Goal: Information Seeking & Learning: Find specific fact

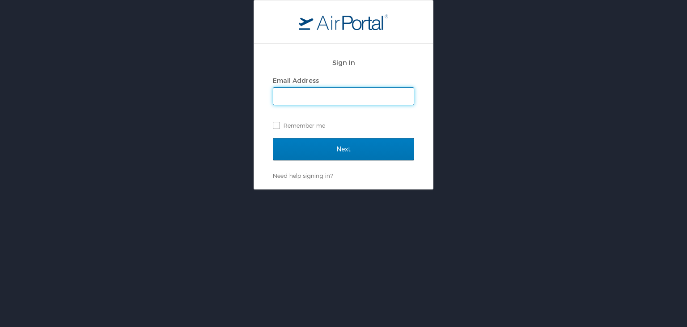
type input "mashunyui.shimrang@cbtravel.com"
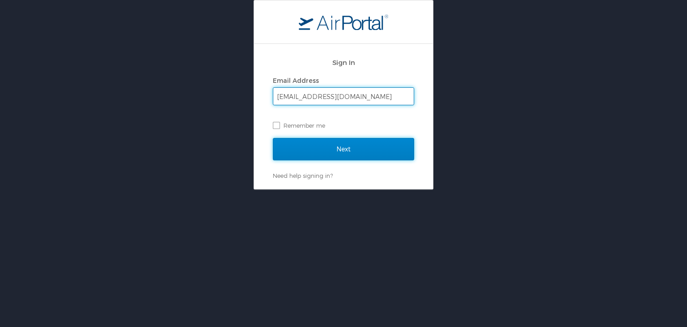
click at [344, 141] on input "Next" at bounding box center [343, 149] width 141 height 22
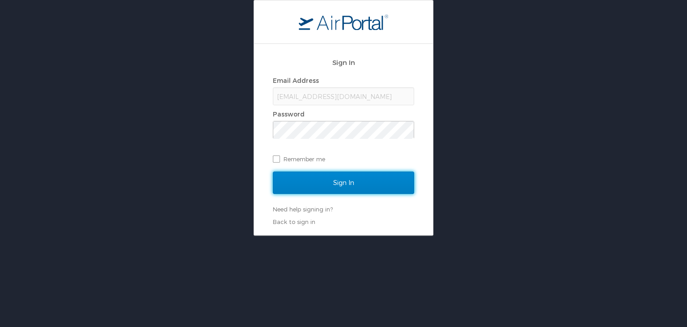
click at [346, 180] on input "Sign In" at bounding box center [343, 182] width 141 height 22
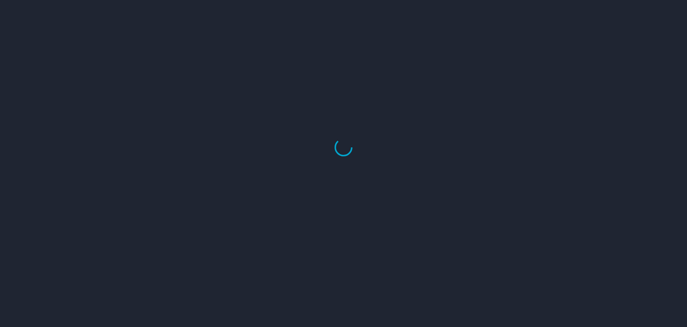
select select "US"
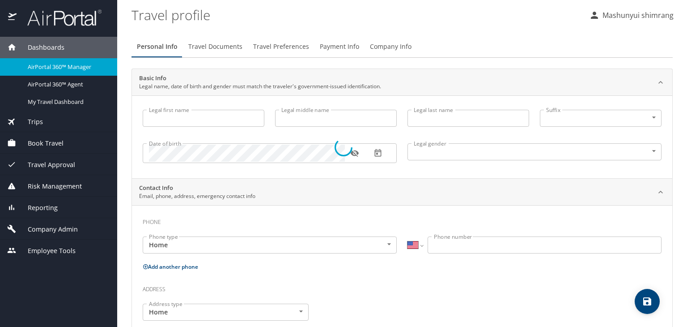
type input "Mashunyui"
type input "shimrang"
type input "Male"
select select "IN"
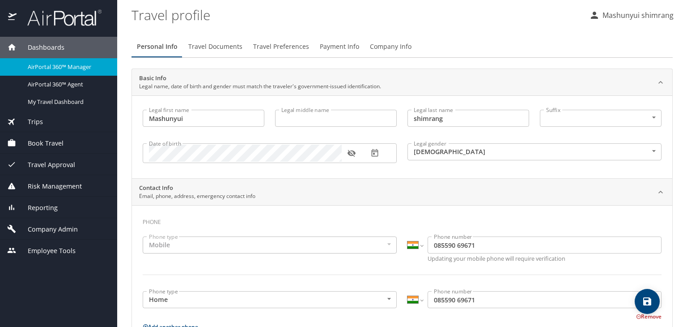
click at [38, 119] on span "Trips" at bounding box center [30, 122] width 26 height 10
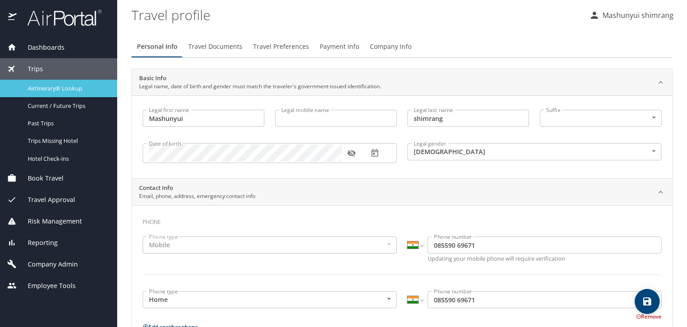
click at [38, 89] on span "Airtinerary® Lookup" at bounding box center [67, 88] width 79 height 8
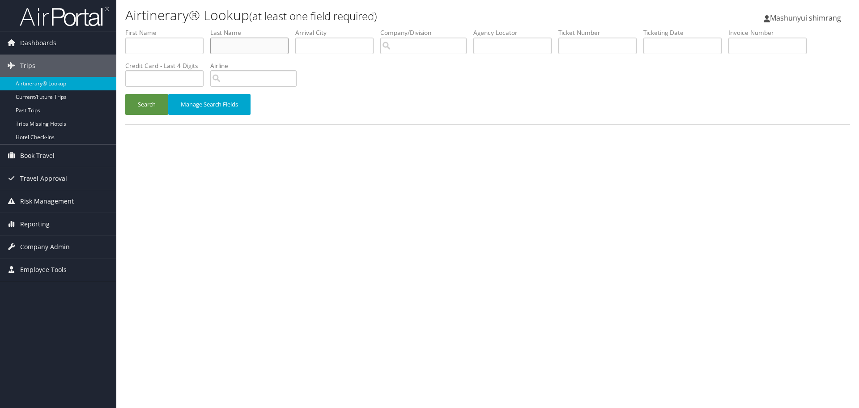
click at [248, 47] on input "text" at bounding box center [249, 46] width 78 height 17
paste input "SCOTT/RICHARD MICHAEL"
drag, startPoint x: 227, startPoint y: 46, endPoint x: 289, endPoint y: 46, distance: 62.6
click at [289, 46] on input "SCOTT/RICHARD MICHAEL" at bounding box center [249, 46] width 78 height 17
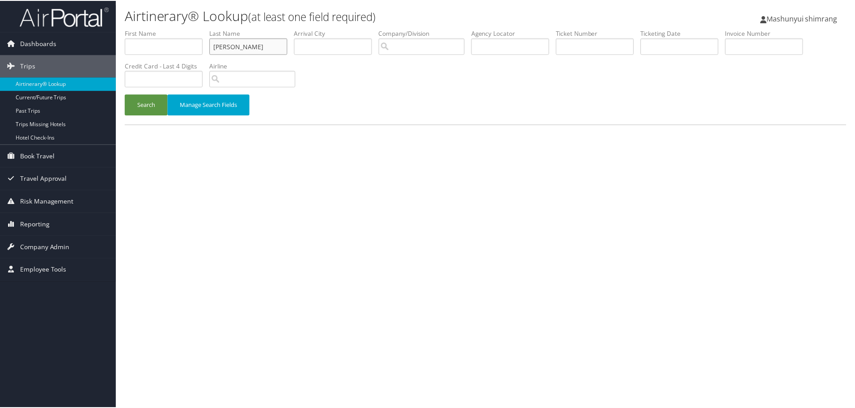
scroll to position [0, 0]
type input "SCOTT"
click at [135, 45] on input "text" at bounding box center [164, 46] width 78 height 17
paste input "/RICHARD MICHAEL"
click at [136, 46] on input "/RICHARD MICHAEL" at bounding box center [164, 46] width 78 height 17
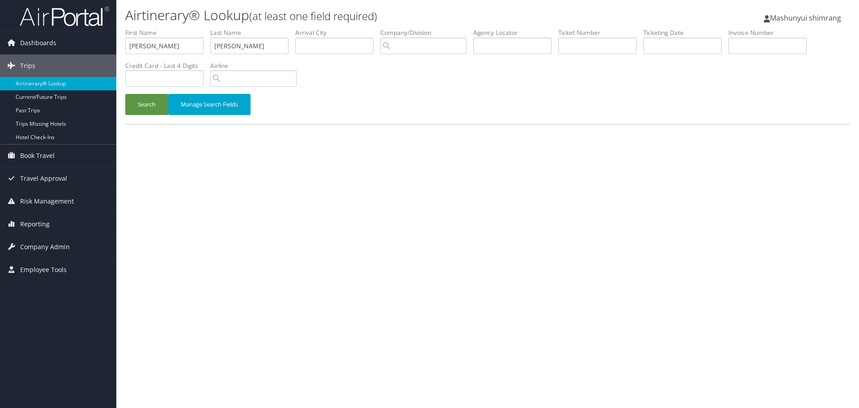
click at [207, 49] on li "First Name RICHARD MICHAEL" at bounding box center [167, 44] width 85 height 33
click at [200, 44] on input "RICHARD MICHAEL" at bounding box center [164, 46] width 78 height 17
type input "RICHARD"
click at [141, 105] on button "Search" at bounding box center [146, 104] width 43 height 21
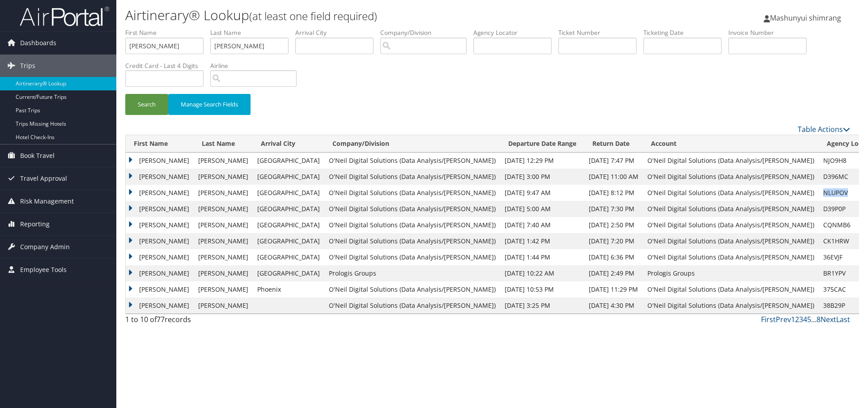
drag, startPoint x: 817, startPoint y: 191, endPoint x: 790, endPoint y: 192, distance: 27.3
click at [819, 192] on td "NLUPOV" at bounding box center [851, 193] width 64 height 16
copy td "NLUPOV"
click at [697, 197] on td "O'Neil Digital Solutions (Data Analysis/[PERSON_NAME])" at bounding box center [731, 193] width 176 height 16
click at [759, 194] on td "O'Neil Digital Solutions (Data Analysis/[PERSON_NAME])" at bounding box center [731, 193] width 176 height 16
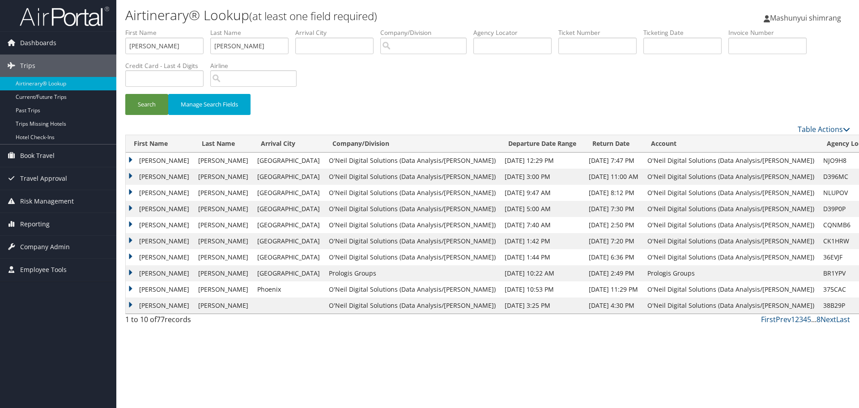
click at [139, 192] on td "Richard" at bounding box center [160, 193] width 68 height 16
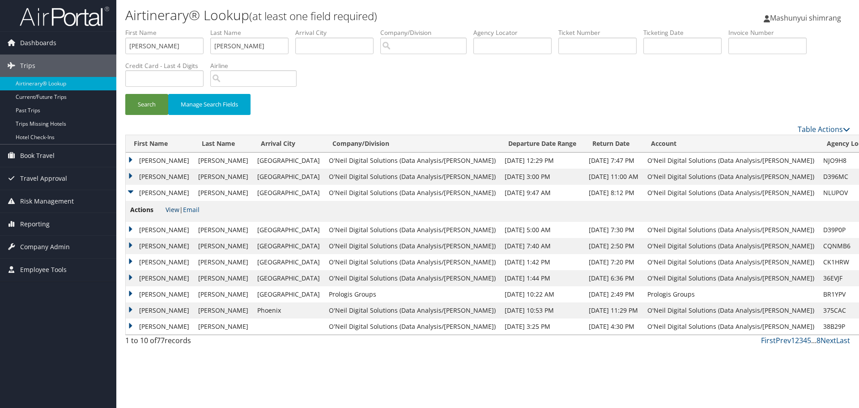
click at [174, 207] on link "View" at bounding box center [173, 209] width 14 height 8
click at [57, 243] on span "Company Admin" at bounding box center [45, 247] width 50 height 22
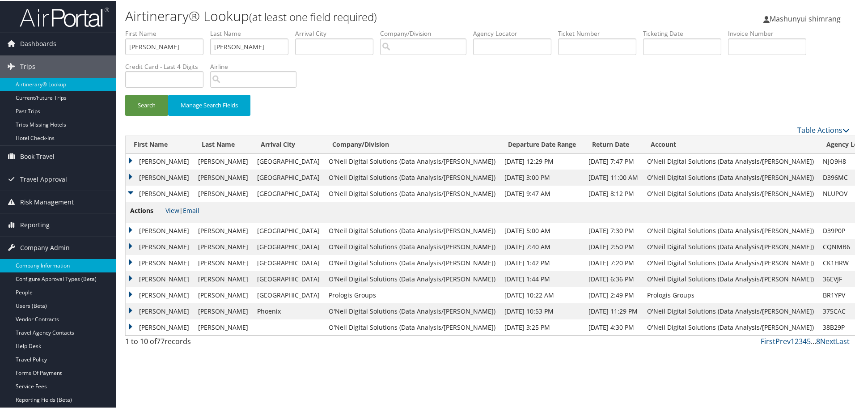
drag, startPoint x: 55, startPoint y: 266, endPoint x: 95, endPoint y: 258, distance: 41.1
click at [54, 267] on link "Company Information" at bounding box center [58, 264] width 116 height 13
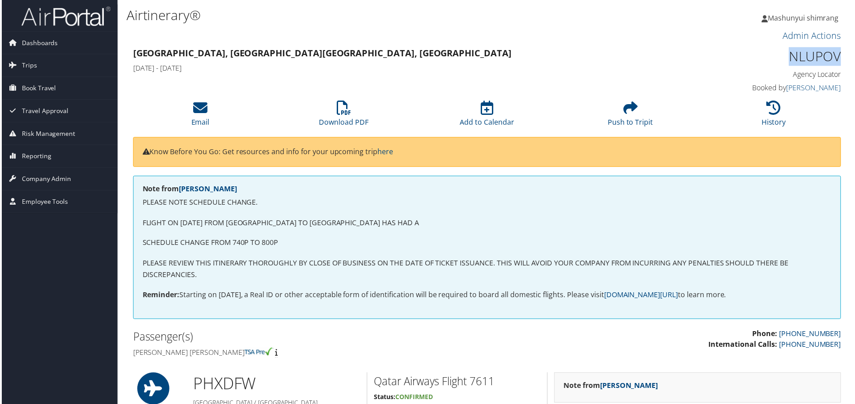
drag, startPoint x: 790, startPoint y: 59, endPoint x: 836, endPoint y: 55, distance: 46.3
click at [836, 55] on h1 "NLUPOV" at bounding box center [759, 56] width 168 height 19
copy h1 "NLUPOV"
drag, startPoint x: 340, startPoint y: 119, endPoint x: 419, endPoint y: 121, distance: 79.2
click at [340, 119] on link "Download PDF" at bounding box center [344, 116] width 50 height 21
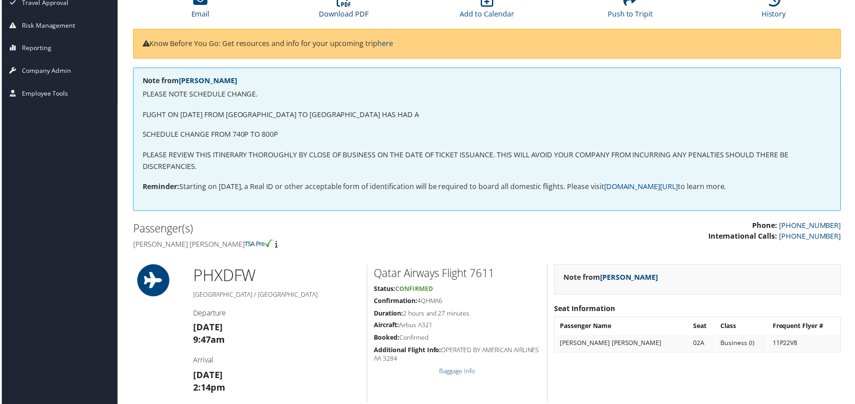
scroll to position [112, 0]
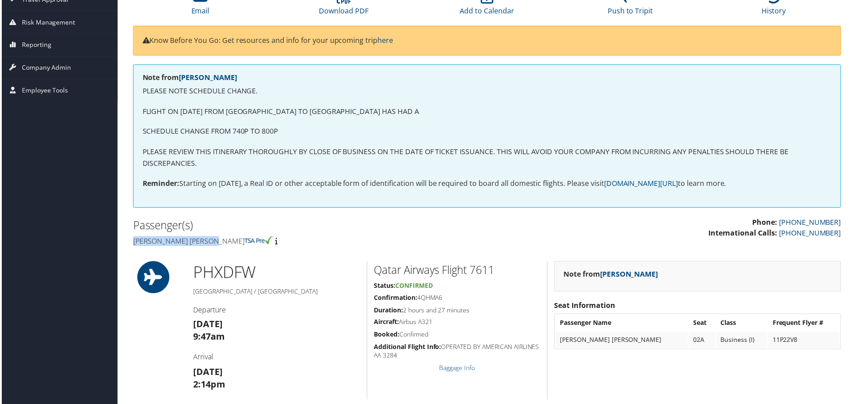
copy h4 "[PERSON_NAME] [PERSON_NAME]"
drag, startPoint x: 134, startPoint y: 241, endPoint x: 214, endPoint y: 242, distance: 80.5
click at [214, 242] on h4 "[PERSON_NAME] [PERSON_NAME]" at bounding box center [306, 243] width 349 height 10
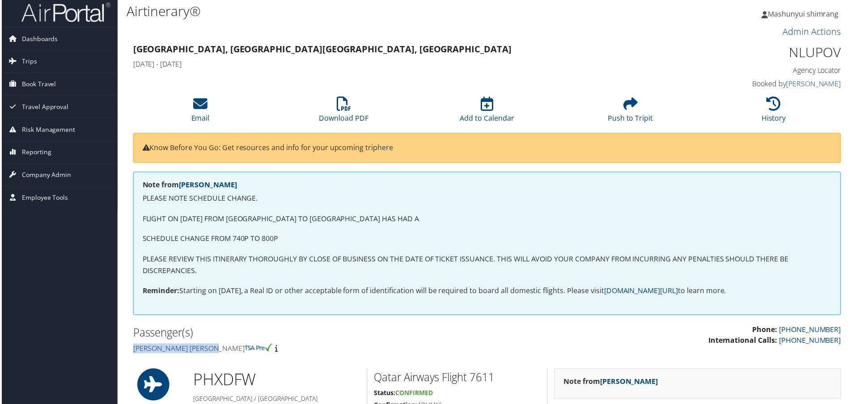
scroll to position [0, 0]
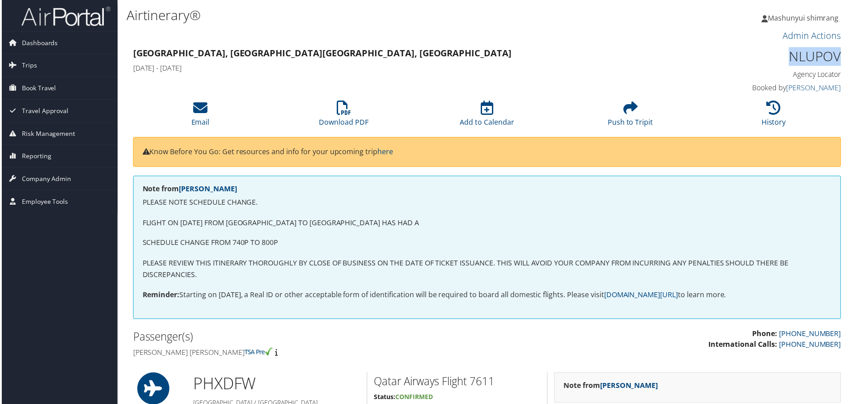
drag, startPoint x: 791, startPoint y: 56, endPoint x: 844, endPoint y: 56, distance: 52.8
click at [844, 56] on div "NLUPOV Agency Locator Agency Locator NLUPOV Booked by [PERSON_NAME] Booked by […" at bounding box center [759, 71] width 181 height 51
copy h1 "NLUPOV"
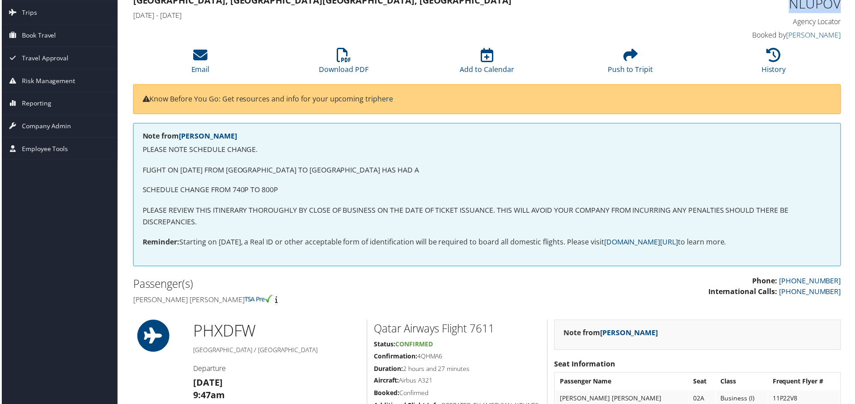
scroll to position [47, 0]
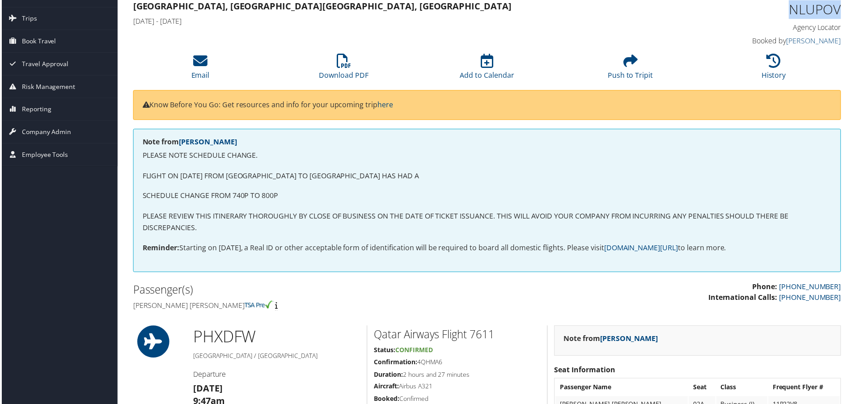
copy h1 "NLUPOV"
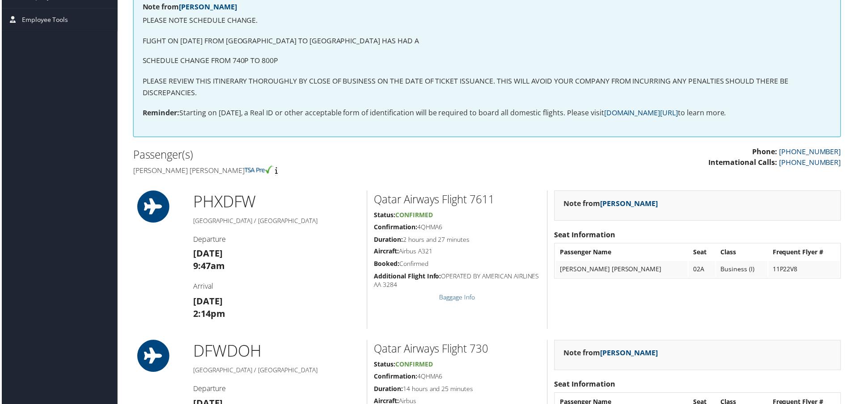
scroll to position [215, 0]
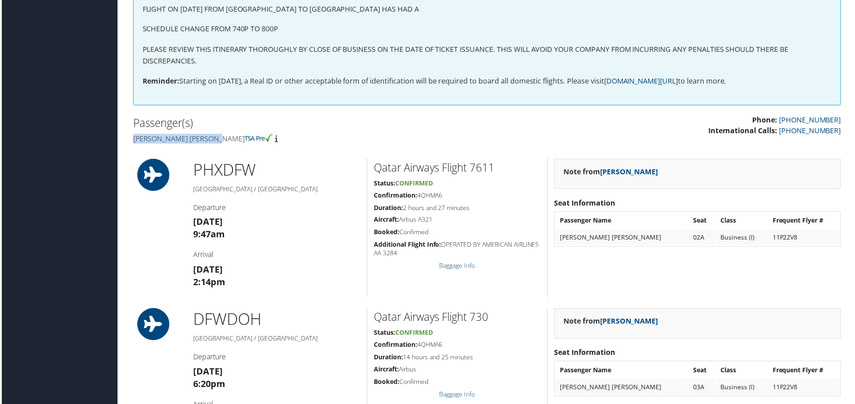
drag, startPoint x: 218, startPoint y: 144, endPoint x: 132, endPoint y: 140, distance: 85.9
click at [132, 140] on h4 "Richard Michael Scott" at bounding box center [306, 140] width 349 height 10
copy h4 "Richard Michael Scott"
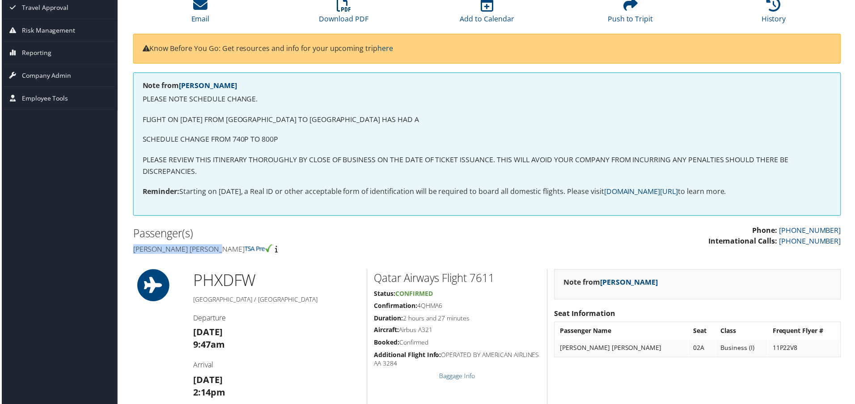
scroll to position [0, 0]
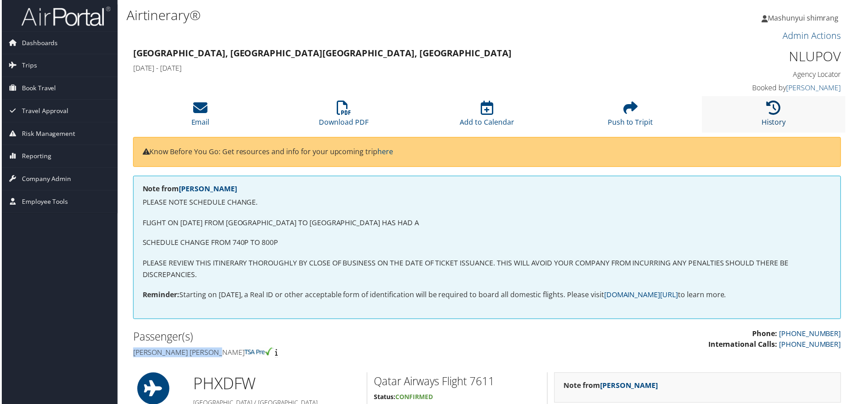
click at [773, 110] on icon at bounding box center [776, 108] width 14 height 14
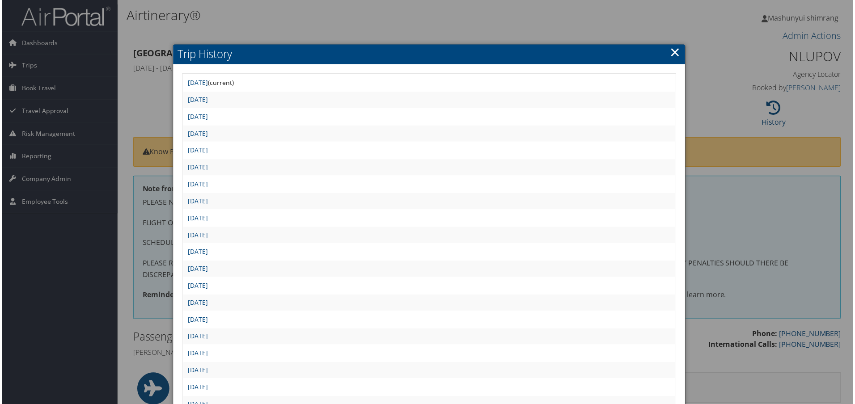
click at [672, 53] on link "×" at bounding box center [676, 52] width 10 height 18
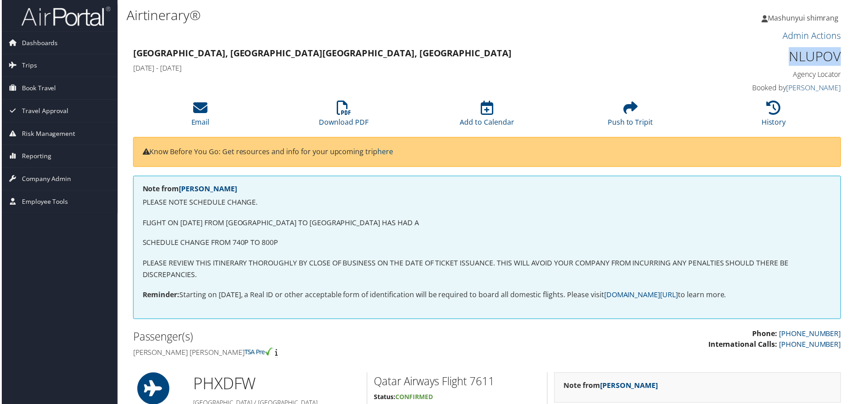
drag, startPoint x: 786, startPoint y: 55, endPoint x: 840, endPoint y: 61, distance: 53.6
click at [840, 61] on div "NLUPOV Agency Locator Agency Locator NLUPOV Booked by Peggy Kane Booked by Pegg…" at bounding box center [759, 71] width 181 height 51
copy h1 "NLUPOV"
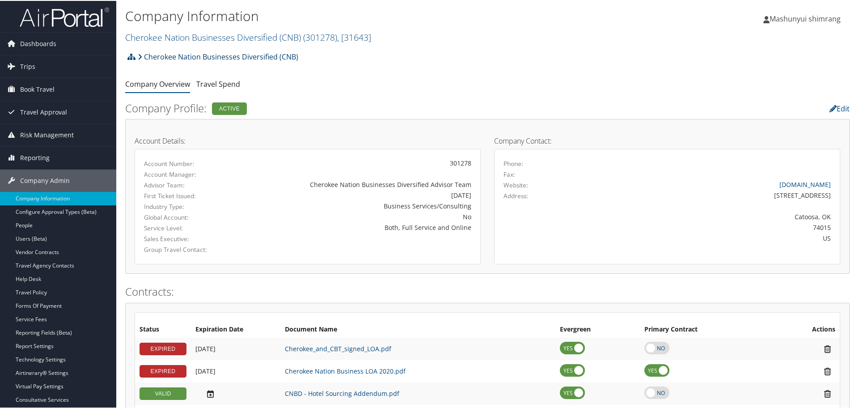
click at [208, 55] on link "Cherokee Nation Businesses Diversified (CNB)" at bounding box center [218, 56] width 161 height 18
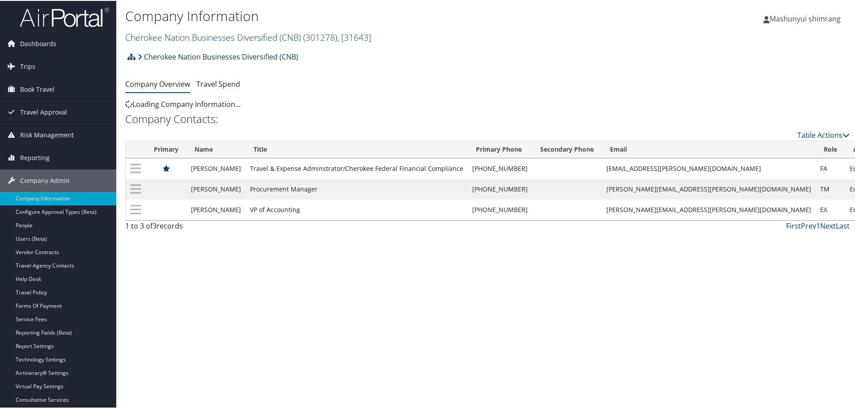
click at [190, 58] on link "Cherokee Nation Businesses Diversified (CNB)" at bounding box center [218, 56] width 161 height 18
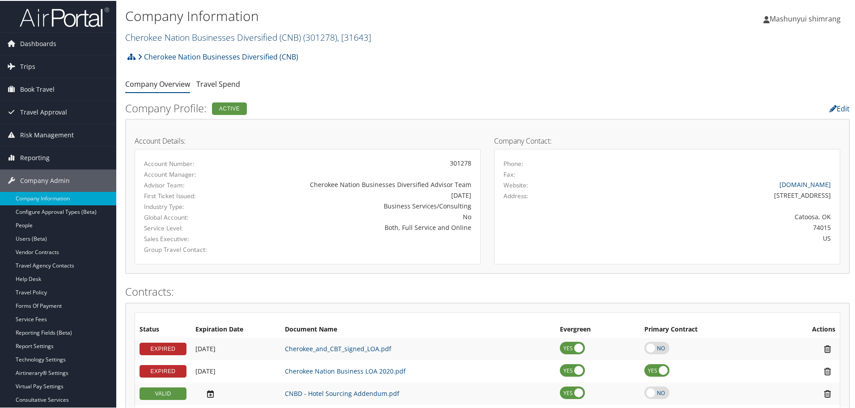
click at [217, 36] on link "Cherokee Nation Businesses Diversified (CNB) ( 301278 ) , [ 31643 ]" at bounding box center [248, 36] width 246 height 12
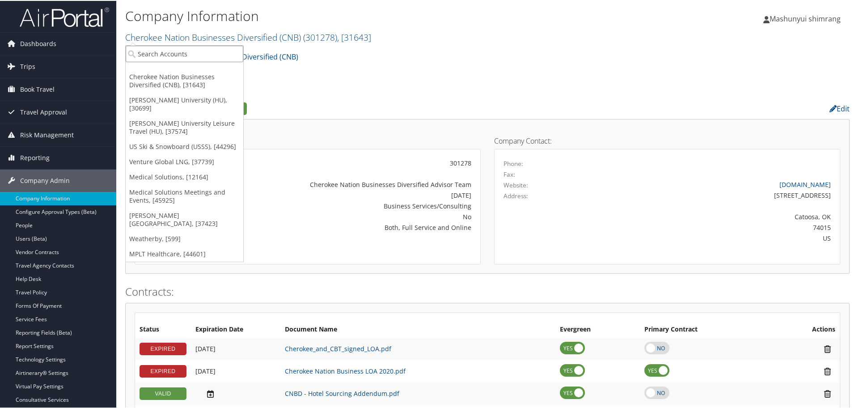
click at [194, 55] on input "search" at bounding box center [185, 53] width 118 height 17
paste input "/ONEIL DIGITA"
type input "/ONEIL DIGITA"
click at [142, 54] on input "/ONEIL DIGITA" at bounding box center [185, 53] width 118 height 17
paste input "/ONEIL DIGITA"
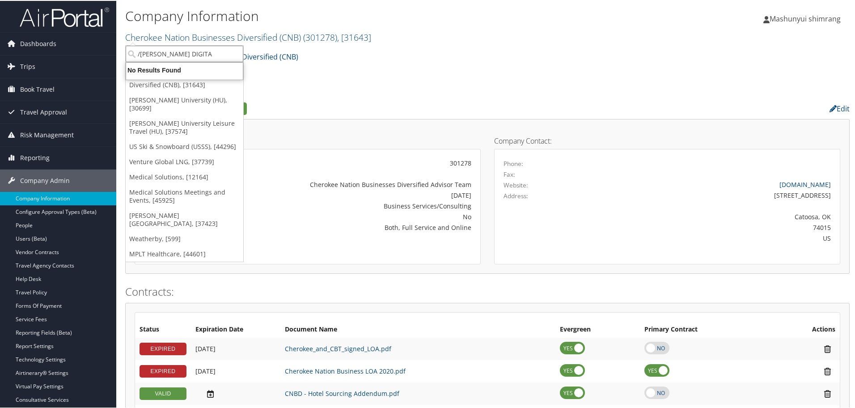
type input "ONEIL DIGITA"
click at [189, 51] on input "ONEIL DIGITA" at bounding box center [185, 53] width 118 height 17
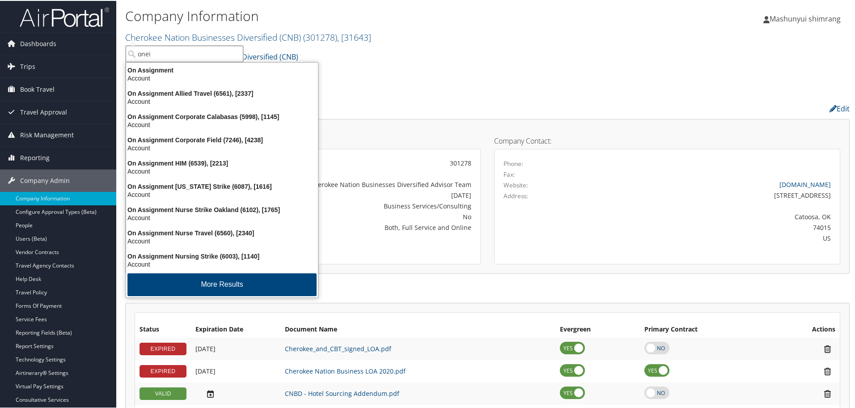
type input "oneil"
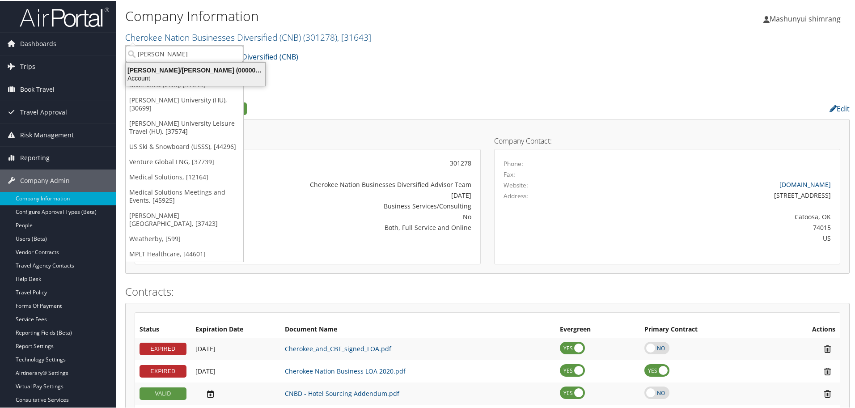
click at [191, 77] on div "Account" at bounding box center [196, 77] width 150 height 8
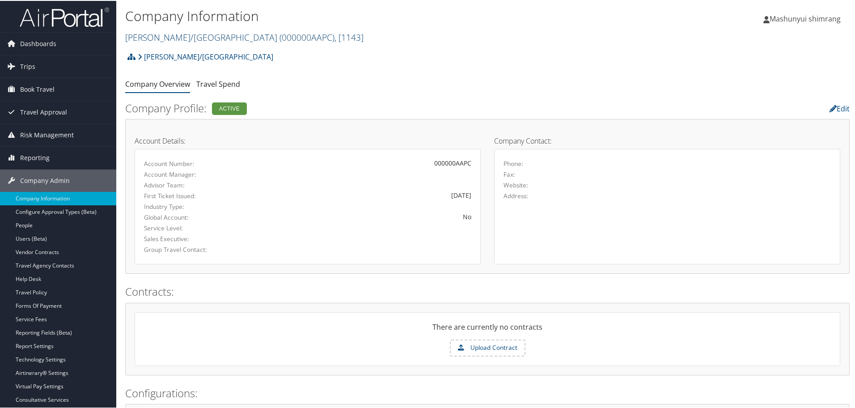
click at [280, 38] on span "( 000000AAPC )" at bounding box center [307, 36] width 55 height 12
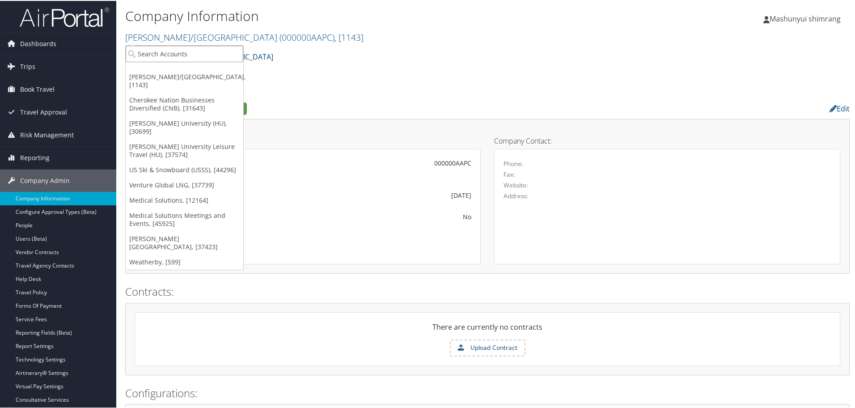
click at [157, 55] on input "search" at bounding box center [185, 53] width 118 height 17
type input "[PERSON_NAME] DIGITAL"
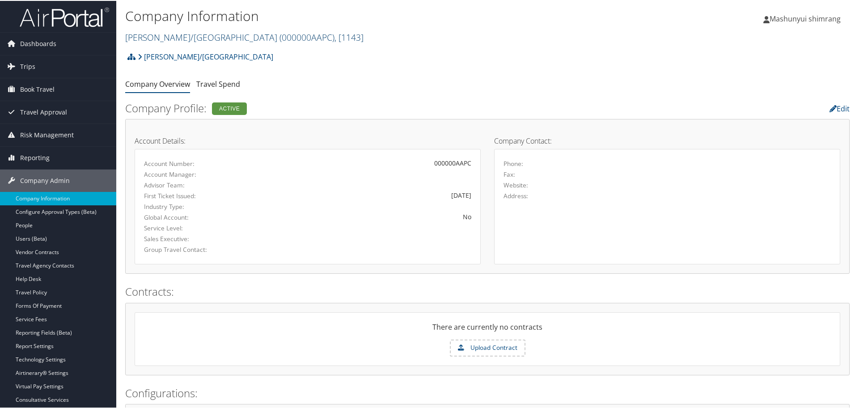
click at [280, 36] on span "( 000000AAPC )" at bounding box center [307, 36] width 55 height 12
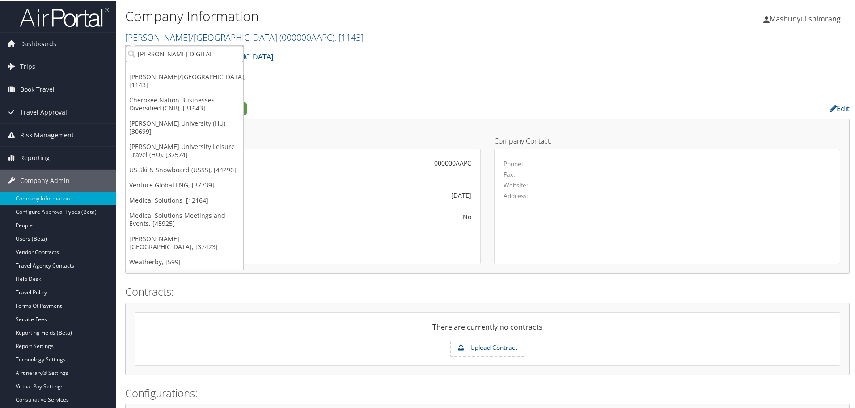
click at [161, 55] on input "[PERSON_NAME] DIGITAL" at bounding box center [185, 53] width 118 height 17
click at [225, 53] on input "search" at bounding box center [185, 53] width 118 height 17
paste input "ONEIL DIGITAL SOLUTIONS LLC"
type input "O"
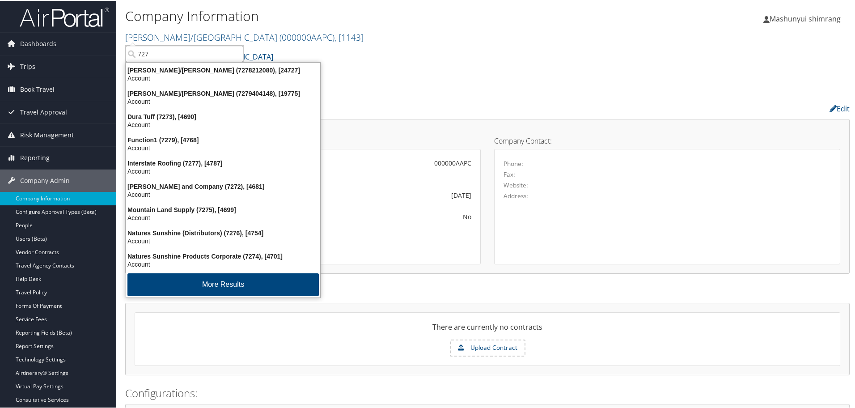
type input "7278"
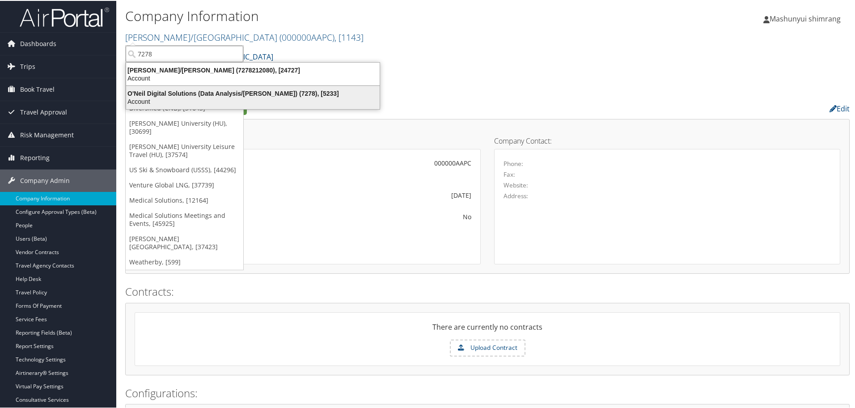
click at [260, 98] on div "Account" at bounding box center [253, 101] width 264 height 8
